Goal: Information Seeking & Learning: Understand process/instructions

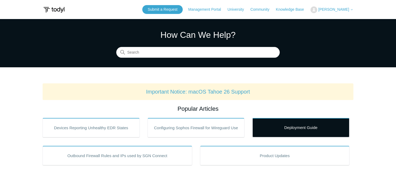
click at [315, 127] on link "Deployment Guide" at bounding box center [301, 127] width 97 height 19
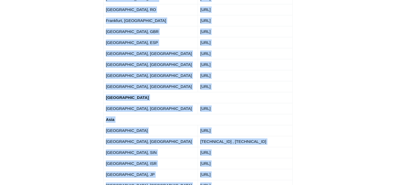
scroll to position [1001, 0]
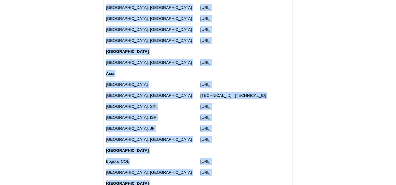
drag, startPoint x: 104, startPoint y: 73, endPoint x: 252, endPoint y: 146, distance: 164.8
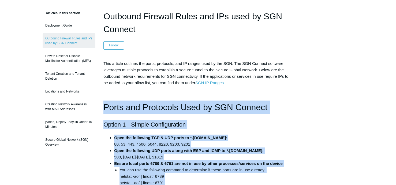
scroll to position [0, 0]
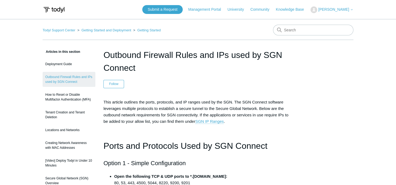
click at [62, 63] on link "Deployment Guide" at bounding box center [69, 64] width 53 height 10
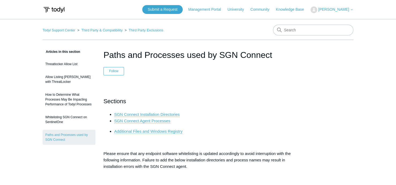
drag, startPoint x: 245, startPoint y: 62, endPoint x: 248, endPoint y: 61, distance: 2.8
click at [245, 62] on header "Paths and Processes used by SGN Connect Follow Not yet followed by anyone" at bounding box center [198, 62] width 189 height 27
click at [261, 73] on header "Paths and Processes used by SGN Connect Follow Not yet followed by anyone" at bounding box center [198, 62] width 189 height 27
click at [205, 73] on header "Paths and Processes used by SGN Connect Follow Not yet followed by anyone" at bounding box center [198, 62] width 189 height 27
drag, startPoint x: 275, startPoint y: 56, endPoint x: 104, endPoint y: 56, distance: 171.4
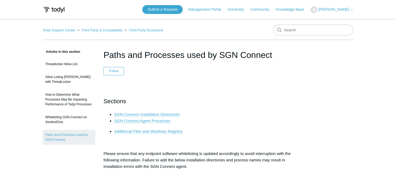
click at [104, 56] on h1 "Paths and Processes used by SGN Connect" at bounding box center [198, 55] width 189 height 13
click at [274, 57] on h1 "Paths and Processes used by SGN Connect" at bounding box center [198, 55] width 189 height 13
click at [274, 55] on h1 "Paths and Processes used by SGN Connect" at bounding box center [198, 55] width 189 height 13
click at [239, 74] on header "Paths and Processes used by SGN Connect Follow Not yet followed by anyone" at bounding box center [198, 62] width 189 height 27
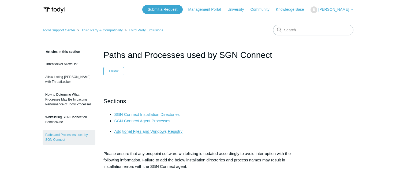
click at [171, 115] on link "SGN Connect Installation Directories" at bounding box center [146, 114] width 65 height 5
click at [153, 129] on link "Additional Files and Windows Registry" at bounding box center [148, 131] width 68 height 5
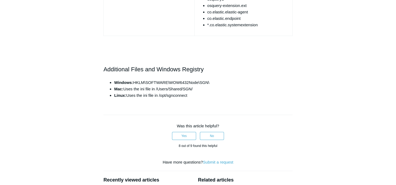
scroll to position [633, 0]
